Goal: Task Accomplishment & Management: Manage account settings

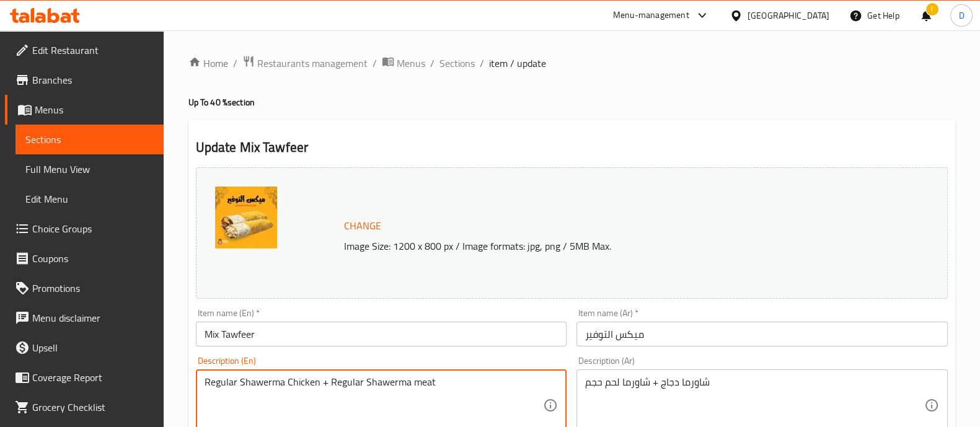
click at [383, 380] on textarea "Regular Shawerma Chicken + Regular Shawerma meat" at bounding box center [374, 405] width 339 height 59
click at [404, 382] on textarea "Regular Shawerma Chicken + Regular Kofta meat" at bounding box center [374, 405] width 339 height 59
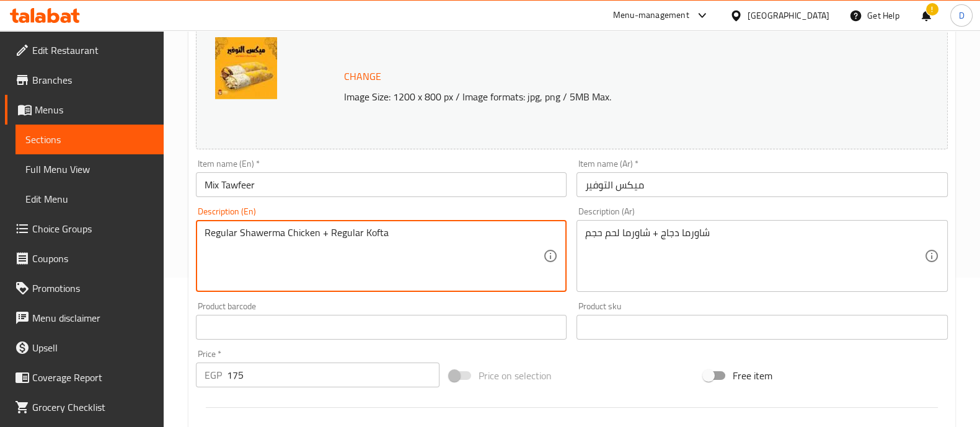
type textarea "Regular Shawerma Chicken + Regular Kofta"
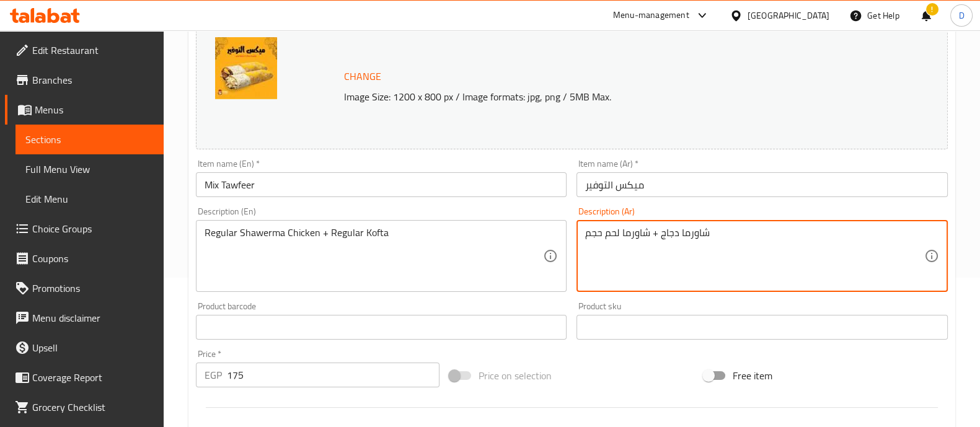
click at [630, 236] on textarea "شاورما دجاج + شاورما لحم حجم" at bounding box center [754, 256] width 339 height 59
click at [590, 233] on textarea "شاورما دجاج + كفتة لحم حجم" at bounding box center [754, 256] width 339 height 59
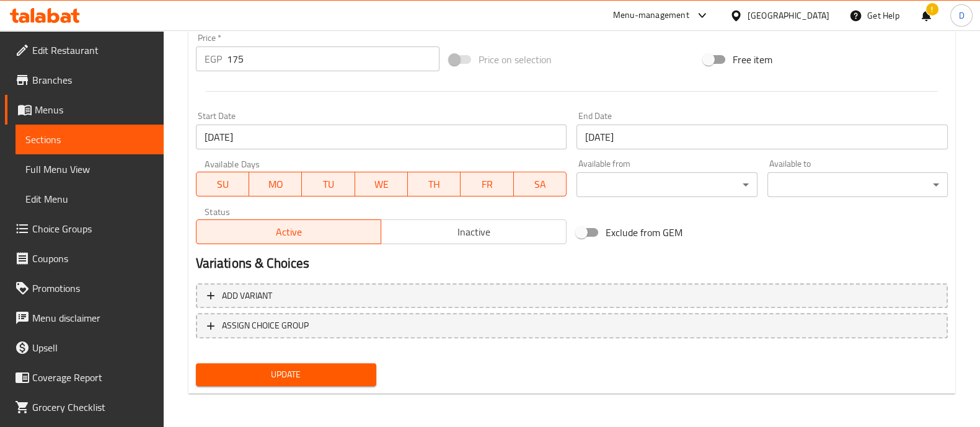
type textarea "شاورما دجاج + كفتة لحم"
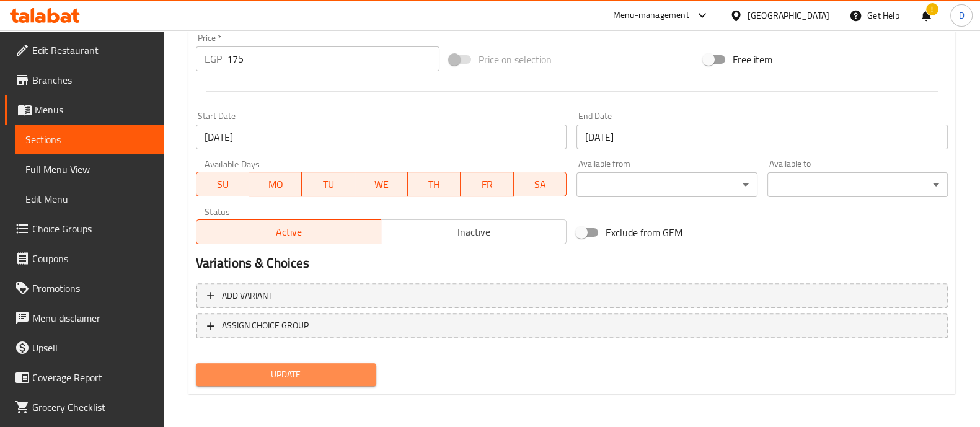
click at [320, 369] on span "Update" at bounding box center [286, 375] width 161 height 16
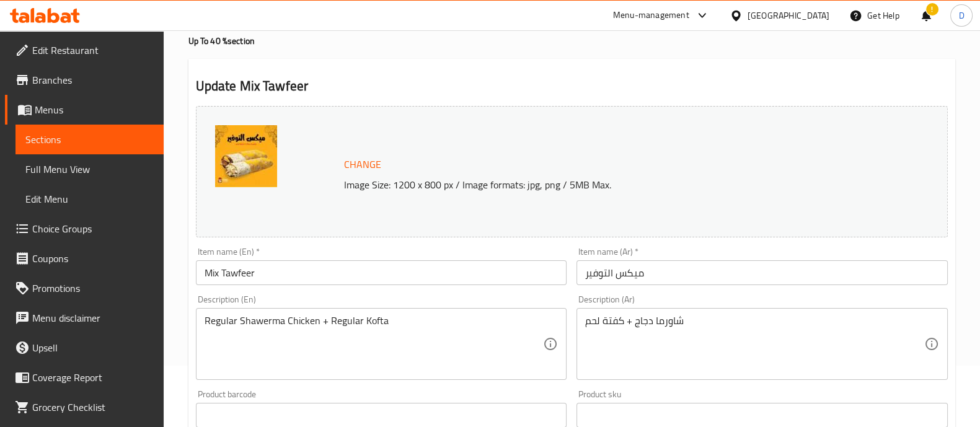
scroll to position [0, 0]
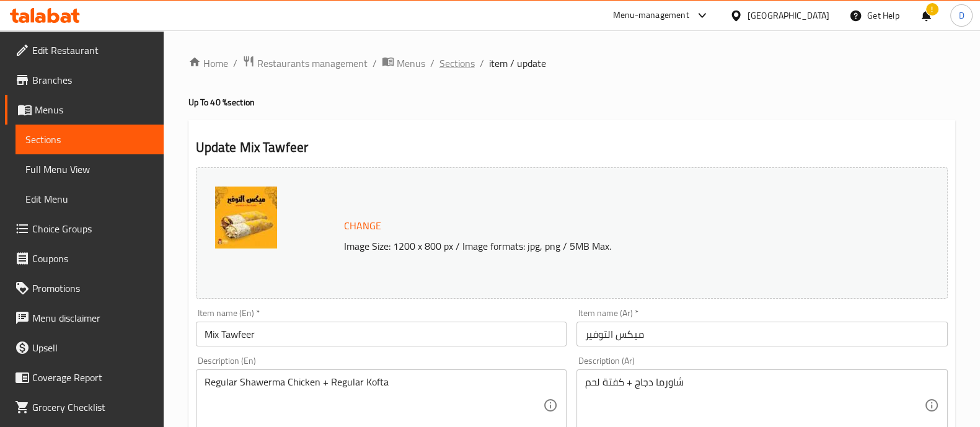
click at [462, 63] on span "Sections" at bounding box center [457, 63] width 35 height 15
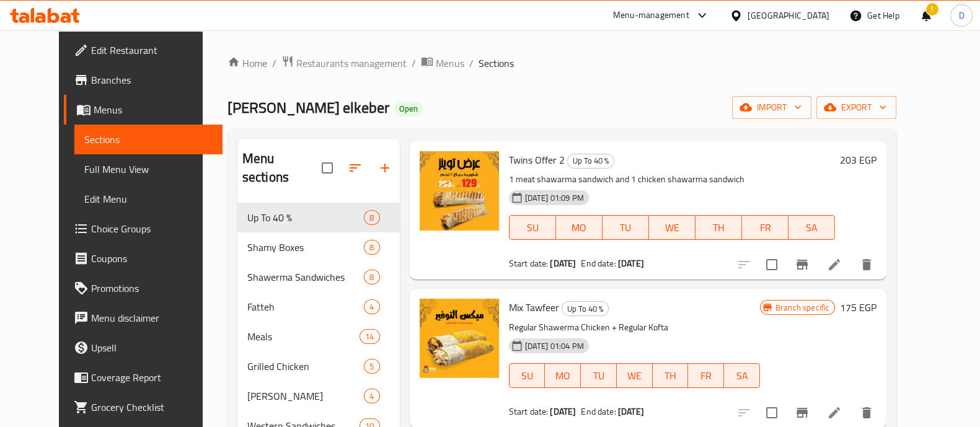
scroll to position [37, 0]
